Goal: Task Accomplishment & Management: Complete application form

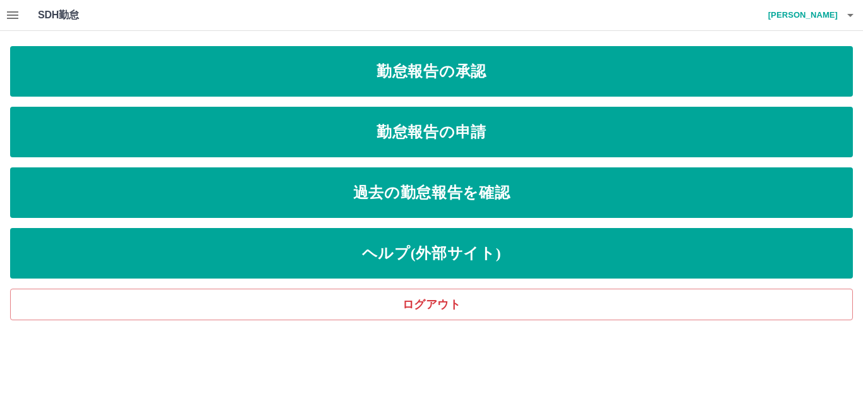
click at [9, 15] on icon "button" at bounding box center [12, 15] width 11 height 8
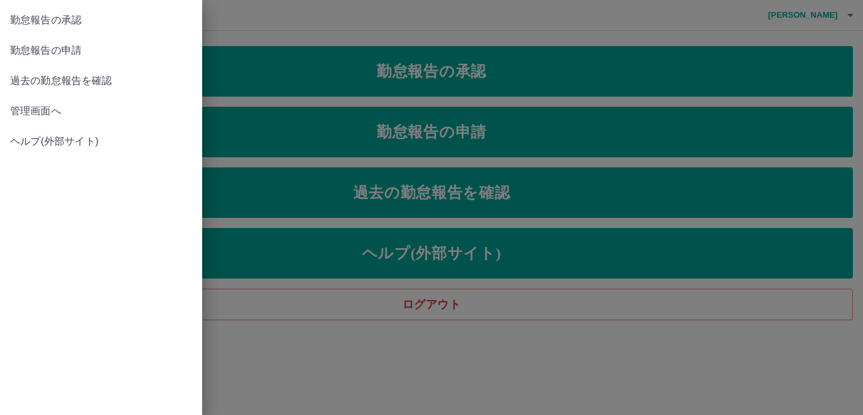
click at [385, 28] on div at bounding box center [431, 207] width 863 height 415
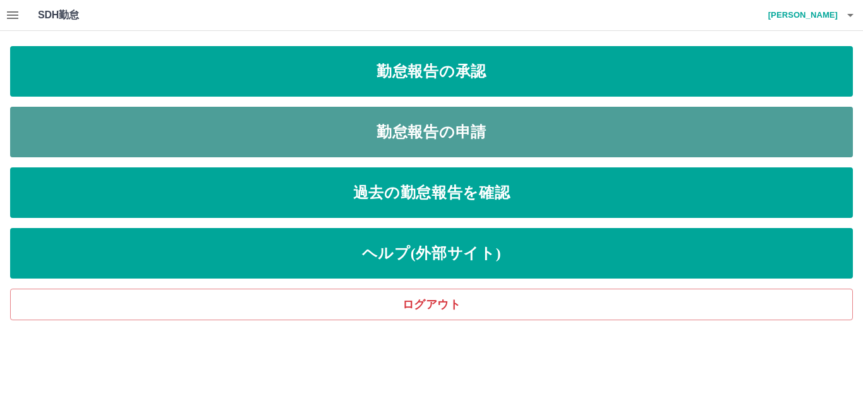
click at [446, 121] on link "勤怠報告の申請" at bounding box center [431, 132] width 843 height 51
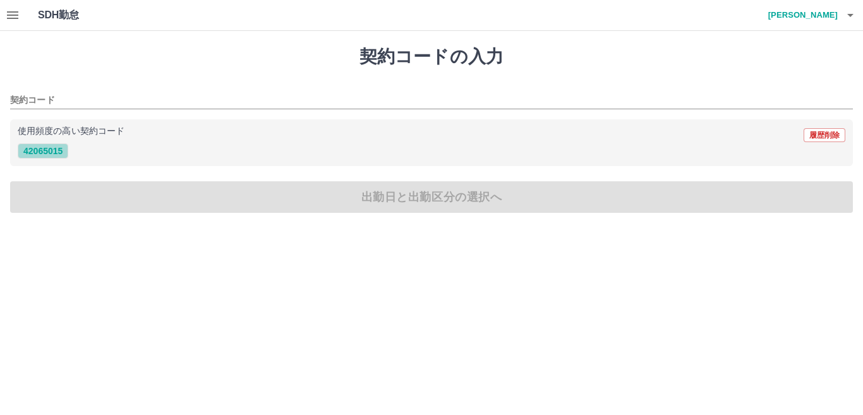
click at [42, 150] on button "42065015" at bounding box center [43, 150] width 51 height 15
type input "********"
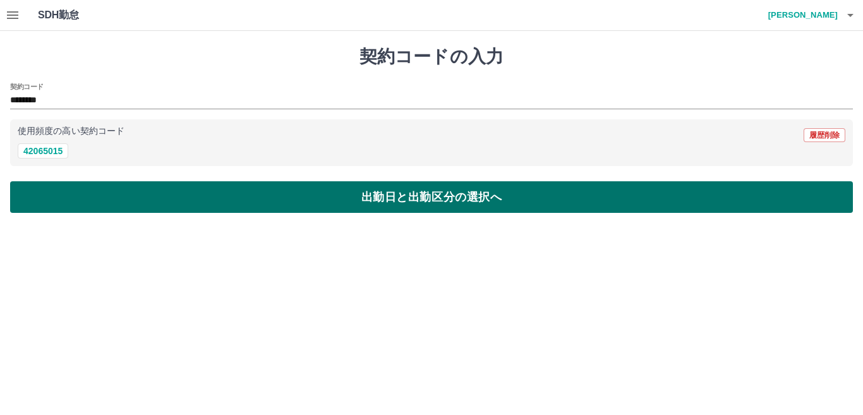
click at [200, 186] on button "出勤日と出勤区分の選択へ" at bounding box center [431, 197] width 843 height 32
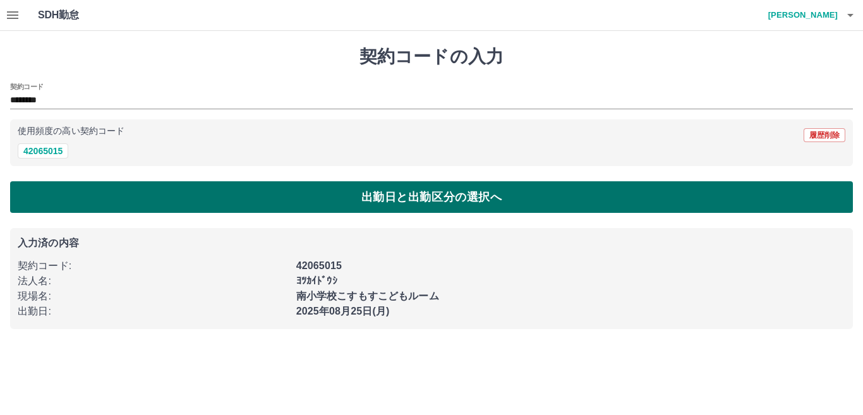
click at [205, 193] on button "出勤日と出勤区分の選択へ" at bounding box center [431, 197] width 843 height 32
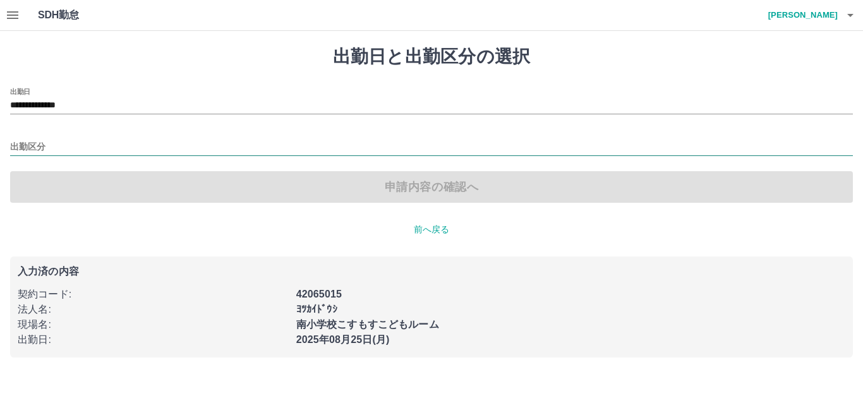
click at [69, 145] on input "出勤区分" at bounding box center [431, 148] width 843 height 16
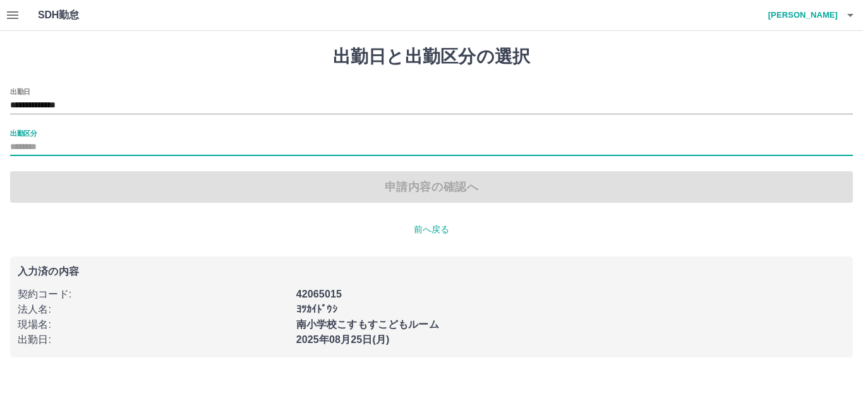
click at [210, 148] on input "出勤区分" at bounding box center [431, 148] width 843 height 16
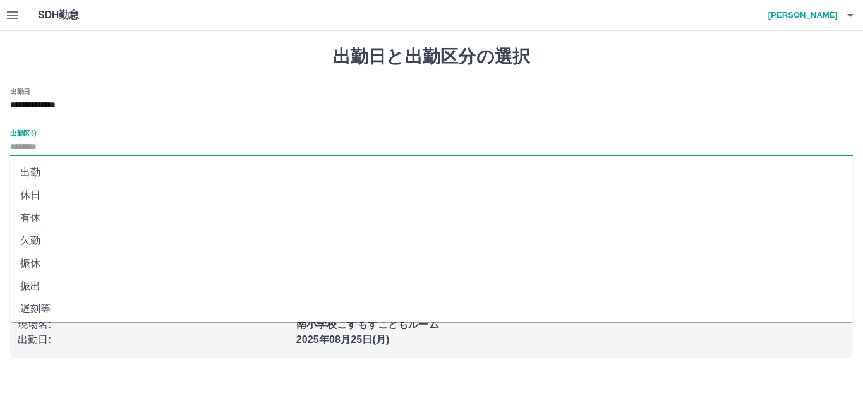
click at [210, 148] on input "出勤区分" at bounding box center [431, 148] width 843 height 16
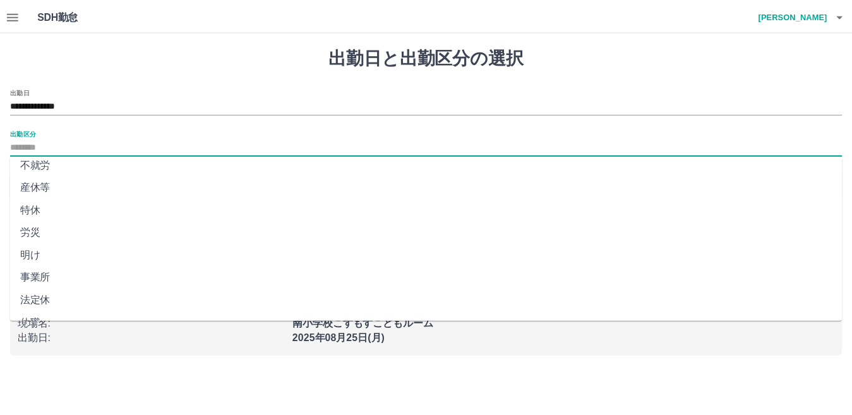
scroll to position [253, 0]
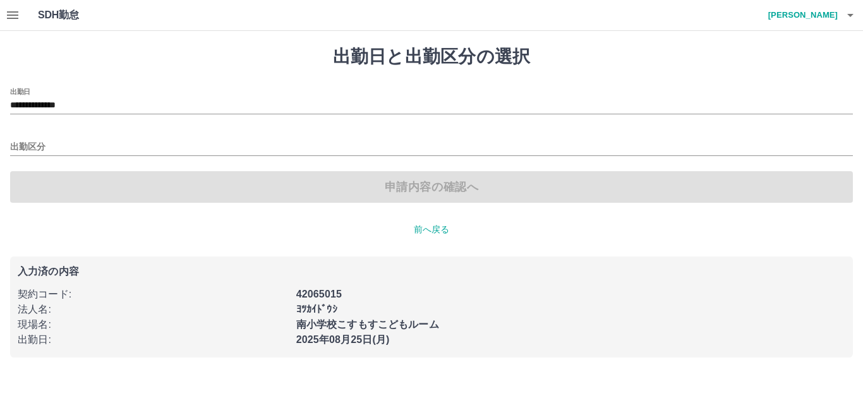
click at [859, 268] on div "**********" at bounding box center [431, 202] width 863 height 342
click at [219, 67] on h1 "出勤日と出勤区分の選択" at bounding box center [431, 56] width 843 height 21
click at [11, 30] on button "button" at bounding box center [12, 15] width 25 height 30
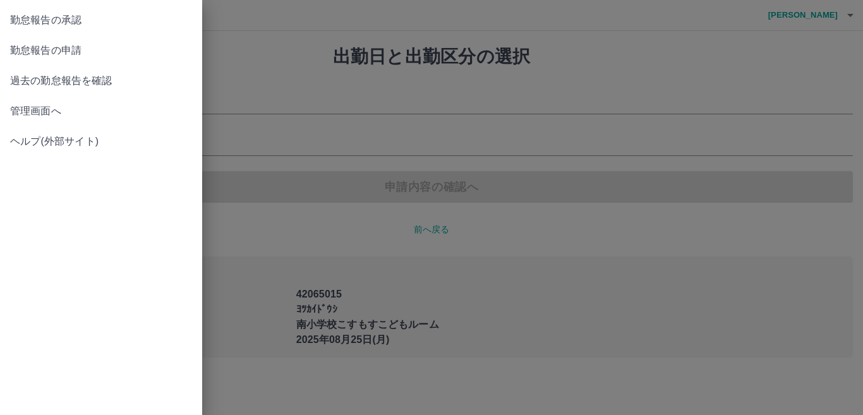
click at [279, 80] on div at bounding box center [431, 207] width 863 height 415
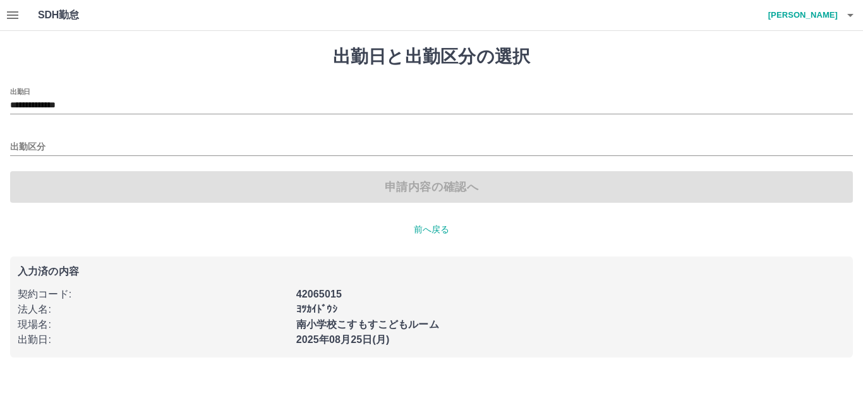
click at [265, 87] on div "**********" at bounding box center [431, 202] width 863 height 342
click at [6, 13] on icon "button" at bounding box center [12, 15] width 15 height 15
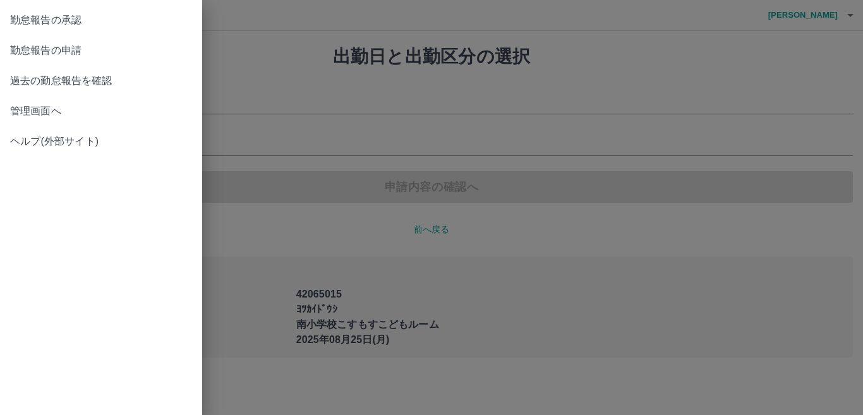
click at [6, 13] on link "勤怠報告の承認" at bounding box center [101, 20] width 202 height 30
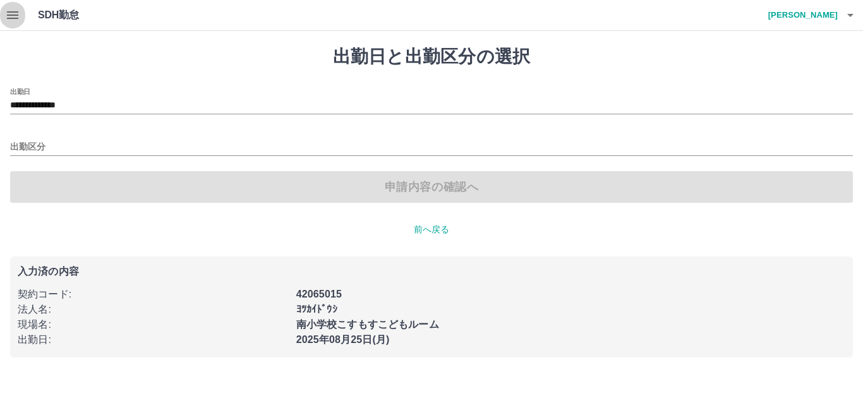
click at [6, 13] on icon "button" at bounding box center [12, 15] width 15 height 15
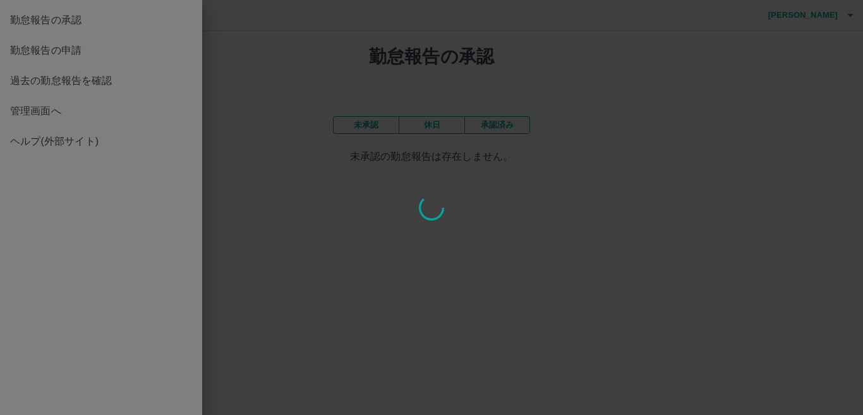
click at [271, 100] on div at bounding box center [431, 207] width 863 height 415
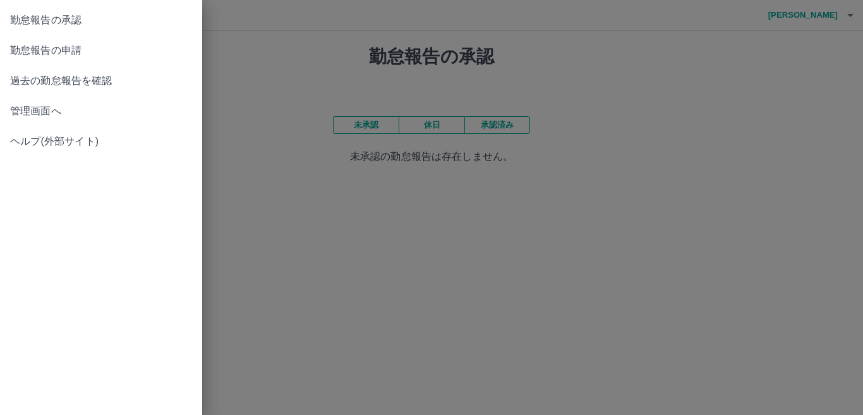
click at [271, 100] on div at bounding box center [431, 207] width 863 height 415
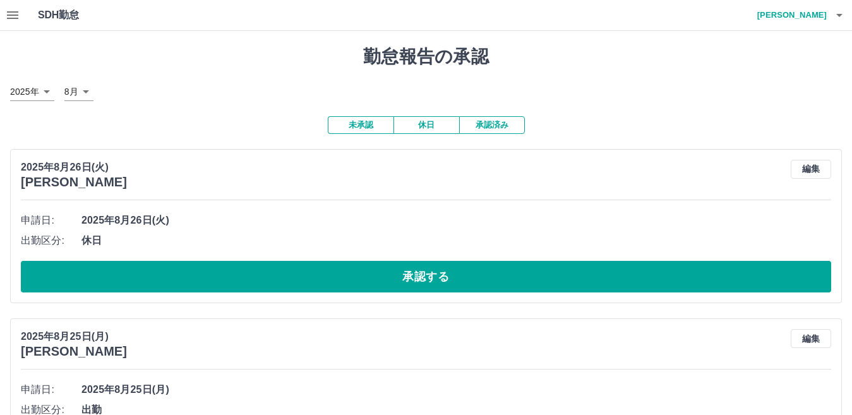
click at [37, 28] on div "SDH勤怠 [PERSON_NAME]" at bounding box center [426, 15] width 852 height 31
